Goal: Contribute content

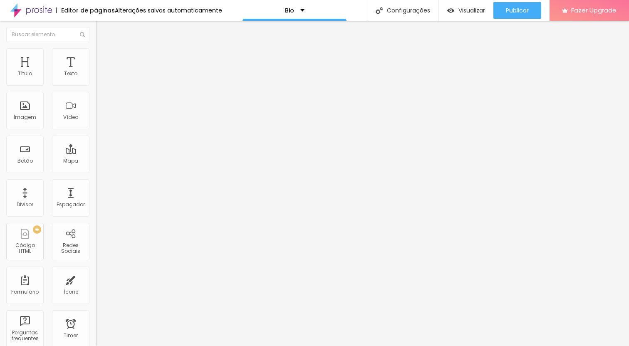
click at [102, 28] on img "button" at bounding box center [105, 30] width 7 height 7
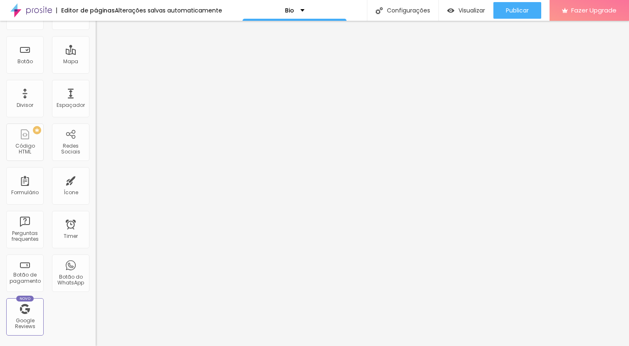
scroll to position [102, 0]
click at [66, 149] on div "Redes Sociais" at bounding box center [70, 147] width 33 height 12
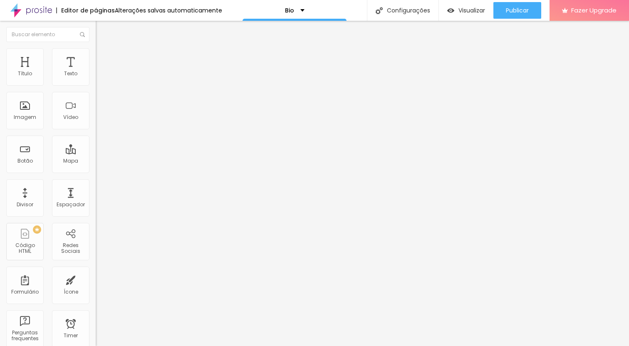
click at [96, 77] on div "TikTok" at bounding box center [144, 78] width 96 height 26
click at [96, 82] on div "TikTok Rede social TikTok Endereço URL Abrir em uma nova aba Instagram Rede soc…" at bounding box center [144, 351] width 96 height 572
click at [96, 82] on div "TikTok" at bounding box center [144, 81] width 96 height 5
click at [96, 84] on img at bounding box center [99, 87] width 6 height 6
type input "https://"
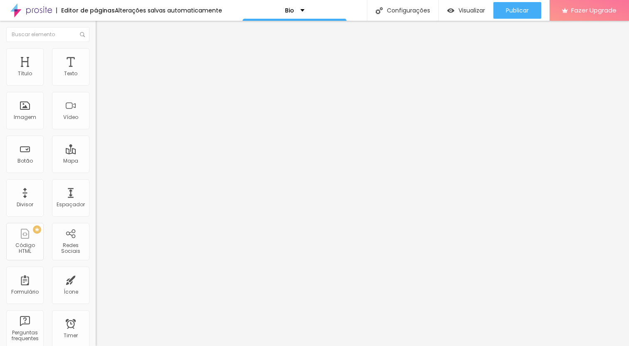
click at [96, 168] on div "Instagram" at bounding box center [144, 170] width 96 height 5
click at [96, 283] on input "https://" at bounding box center [146, 287] width 100 height 8
click at [102, 28] on img "button" at bounding box center [105, 30] width 7 height 7
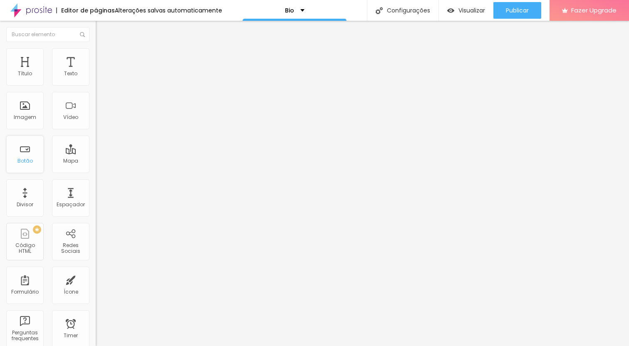
click at [22, 160] on div "Botão" at bounding box center [24, 161] width 15 height 6
click at [96, 78] on input "Click me" at bounding box center [146, 74] width 100 height 8
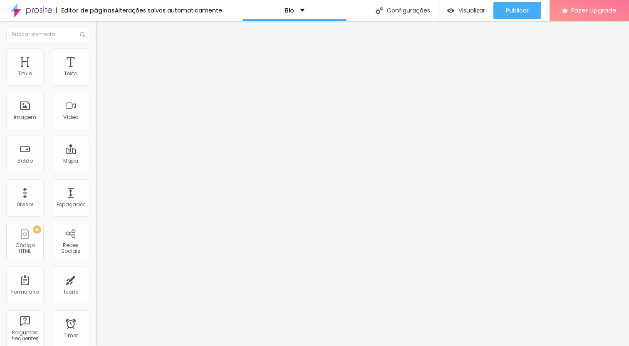
click at [96, 78] on input "Click me" at bounding box center [146, 74] width 100 height 8
type input "@WILLSPINETTI.FOTOGRAFIA"
click at [96, 171] on input "https://" at bounding box center [146, 167] width 100 height 8
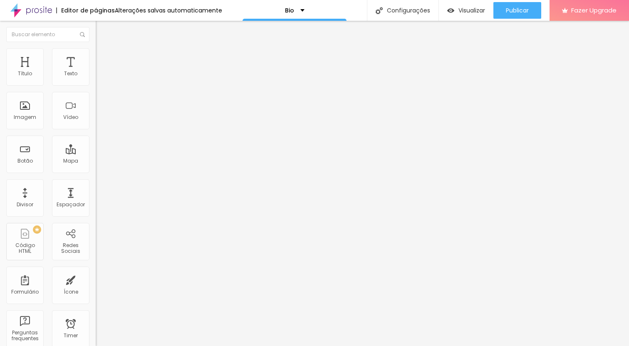
drag, startPoint x: 54, startPoint y: 176, endPoint x: 313, endPoint y: 188, distance: 259.5
click at [196, 171] on input "https://" at bounding box center [146, 167] width 100 height 8
click at [96, 171] on input "https://" at bounding box center [146, 167] width 100 height 8
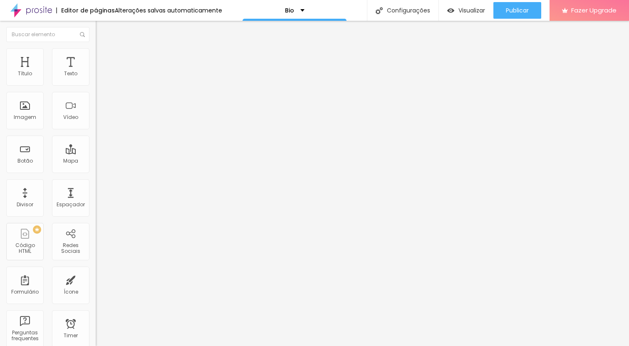
paste input "[DOMAIN_NAME][URL][DOMAIN_NAME]"
type input "[URL][DOMAIN_NAME][DOMAIN_NAME]"
click at [96, 186] on div "Abrir em uma nova aba" at bounding box center [144, 184] width 96 height 4
click at [96, 78] on input "@WILLSPINETTI.FOTOGRAFIA" at bounding box center [146, 74] width 100 height 8
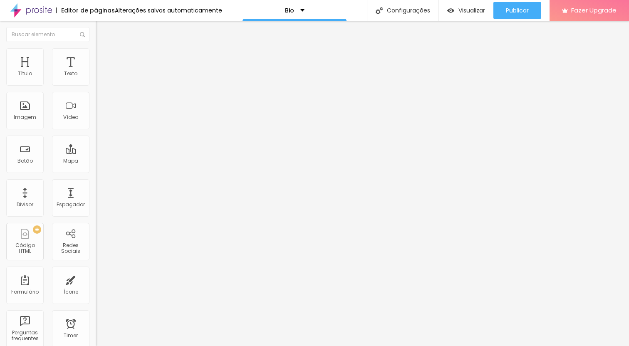
drag, startPoint x: 80, startPoint y: 93, endPoint x: 59, endPoint y: 93, distance: 20.8
click at [96, 78] on input "@WILLSPINETTI.FOTOGRAFIA" at bounding box center [146, 74] width 100 height 8
type input "@WILLSPINETTI.SPORTS"
click at [96, 171] on input "https://" at bounding box center [146, 167] width 100 height 8
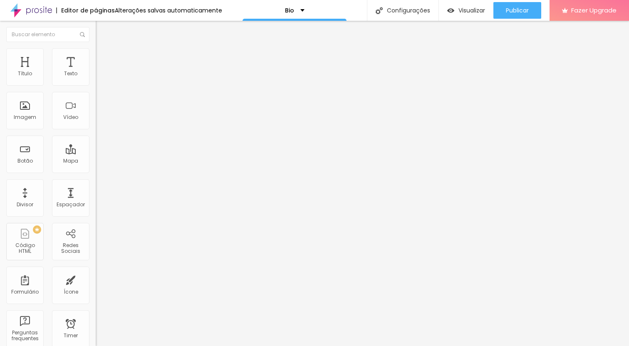
click at [96, 171] on input "https://" at bounding box center [146, 167] width 100 height 8
paste input "[DOMAIN_NAME][URL][DOMAIN_NAME]"
click at [96, 171] on input "[URL][DOMAIN_NAME][DOMAIN_NAME]" at bounding box center [146, 167] width 100 height 8
type input "[URL][DOMAIN_NAME][DOMAIN_NAME]"
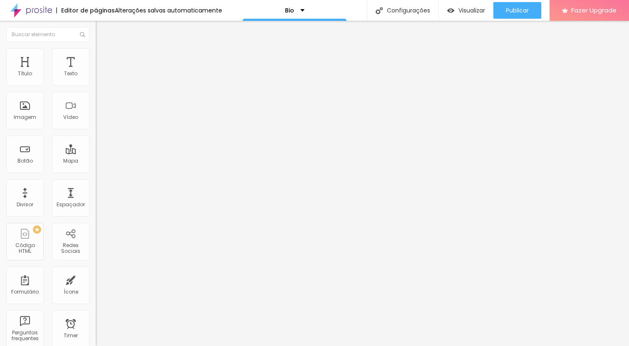
click at [96, 186] on div "Abrir em uma nova aba" at bounding box center [144, 184] width 96 height 4
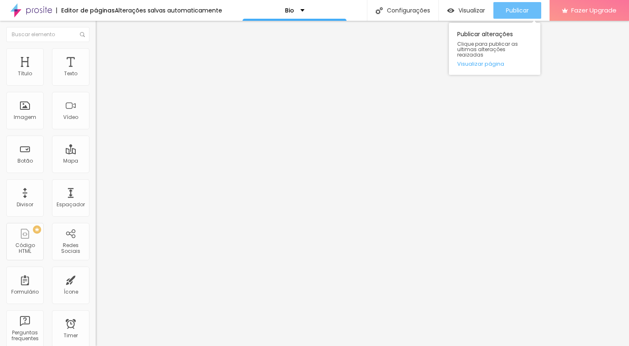
click at [513, 11] on span "Publicar" at bounding box center [517, 10] width 23 height 7
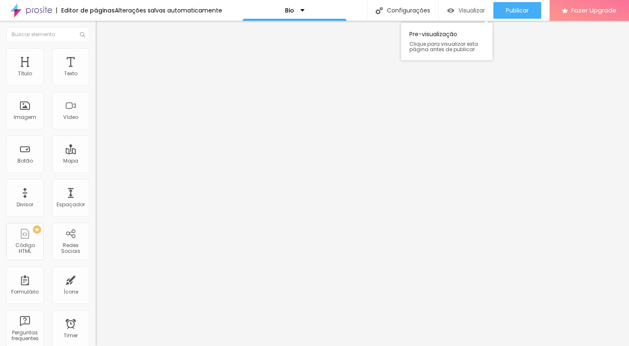
click at [479, 7] on span "Visualizar" at bounding box center [472, 10] width 27 height 7
